Goal: Check status

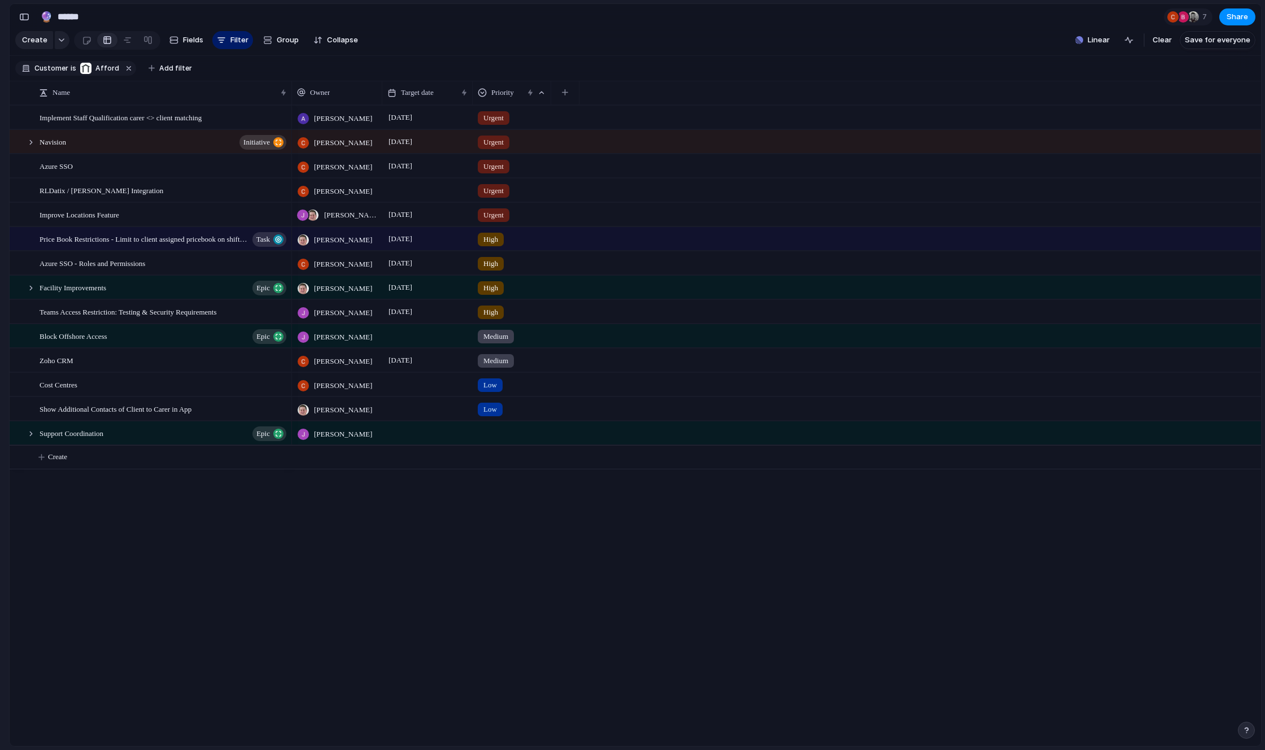
click at [366, 495] on div "Abner Chua 29 August Urgent Cris Militante September 2025 Urgent Cris Militante…" at bounding box center [776, 425] width 969 height 641
